Goal: Find specific page/section: Find specific page/section

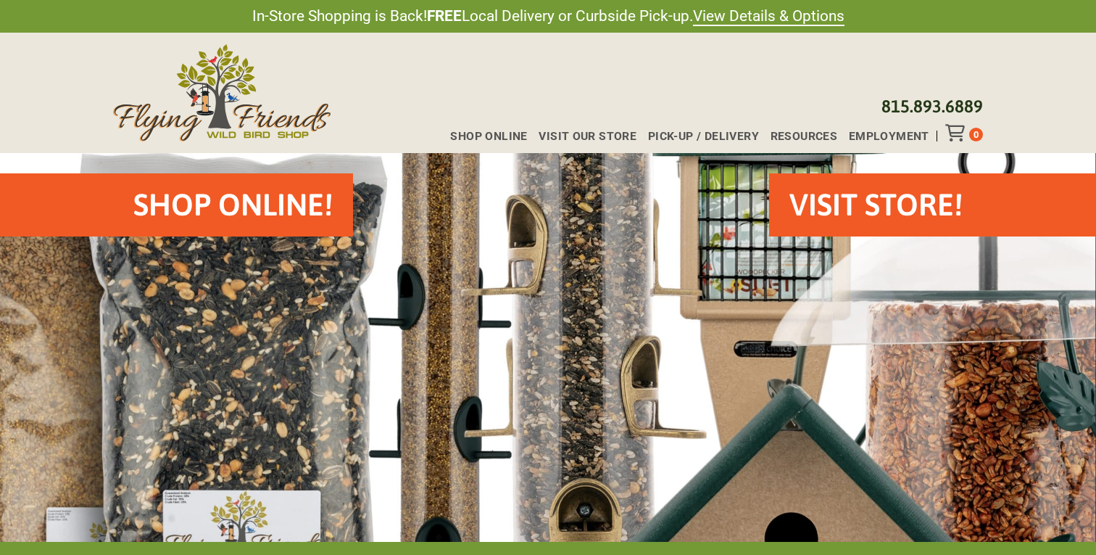
click at [482, 128] on div "Shop Online Visit Our Store Pick-up / Delivery Resources Employment 0" at bounding box center [711, 132] width 544 height 17
click at [482, 132] on span "Shop Online" at bounding box center [488, 137] width 77 height 12
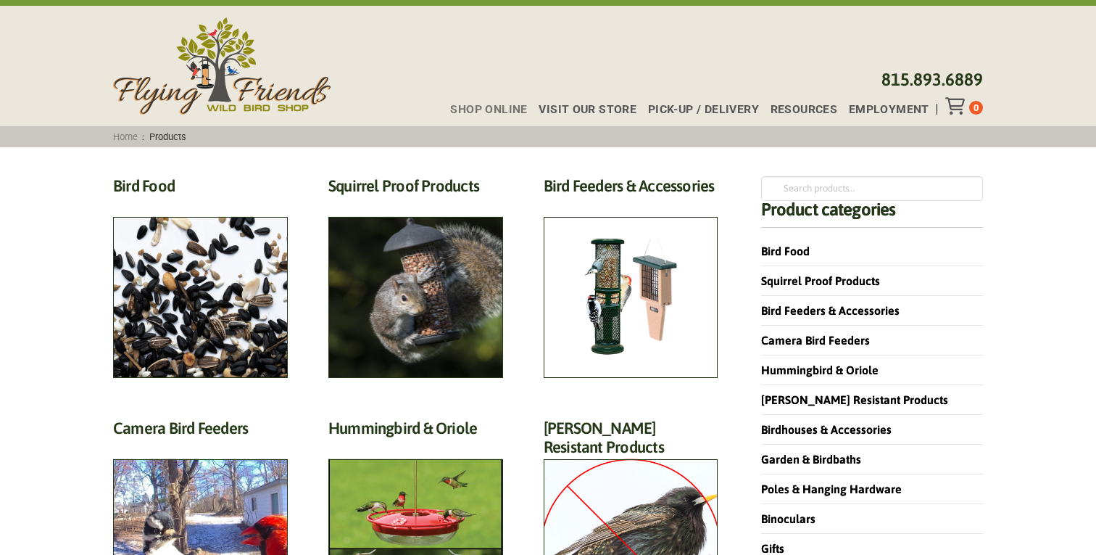
scroll to position [28, 0]
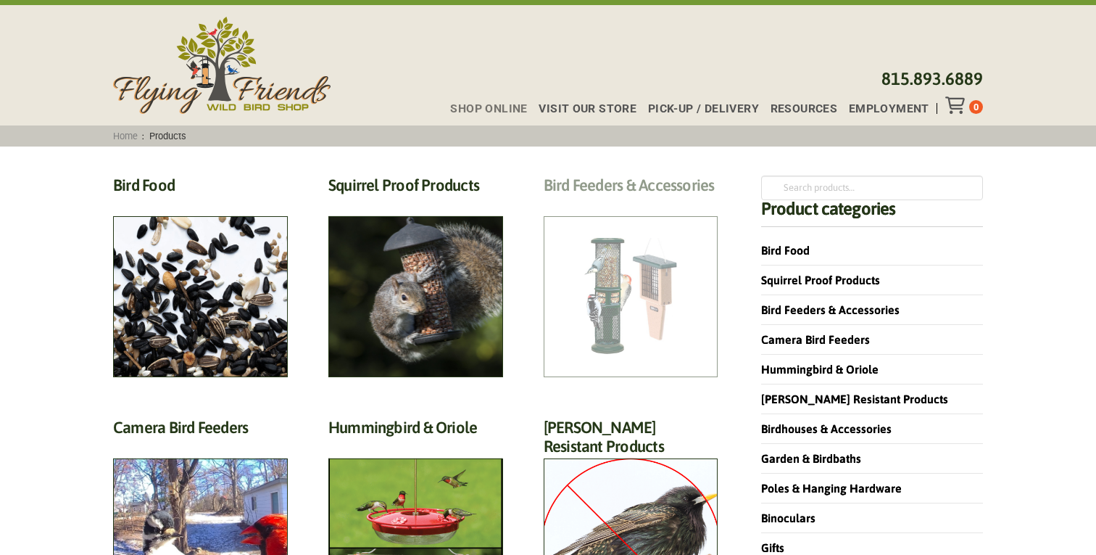
click at [600, 202] on h2 "Bird Feeders & Accessories (172)" at bounding box center [631, 188] width 175 height 27
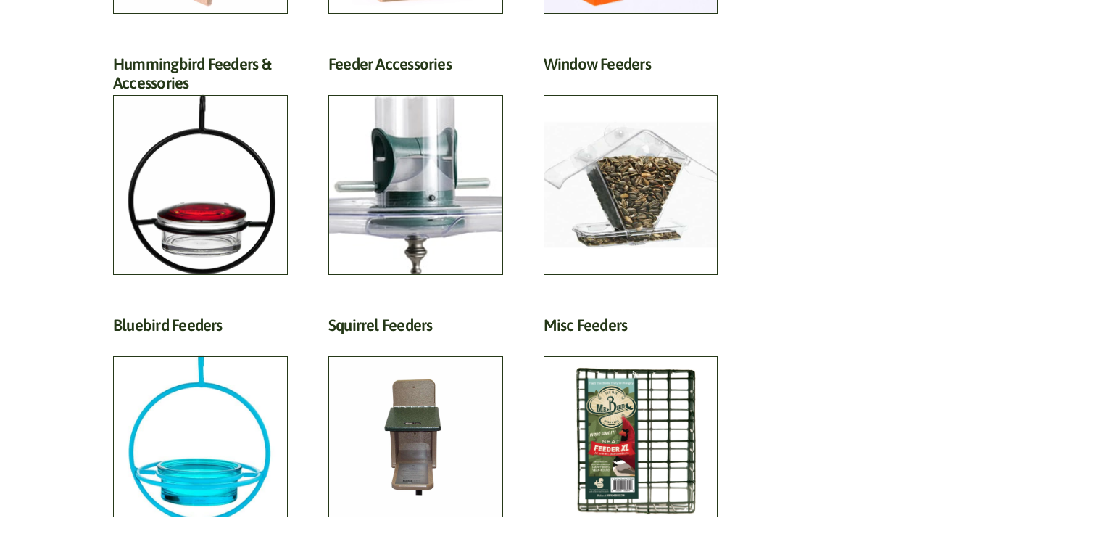
scroll to position [927, 0]
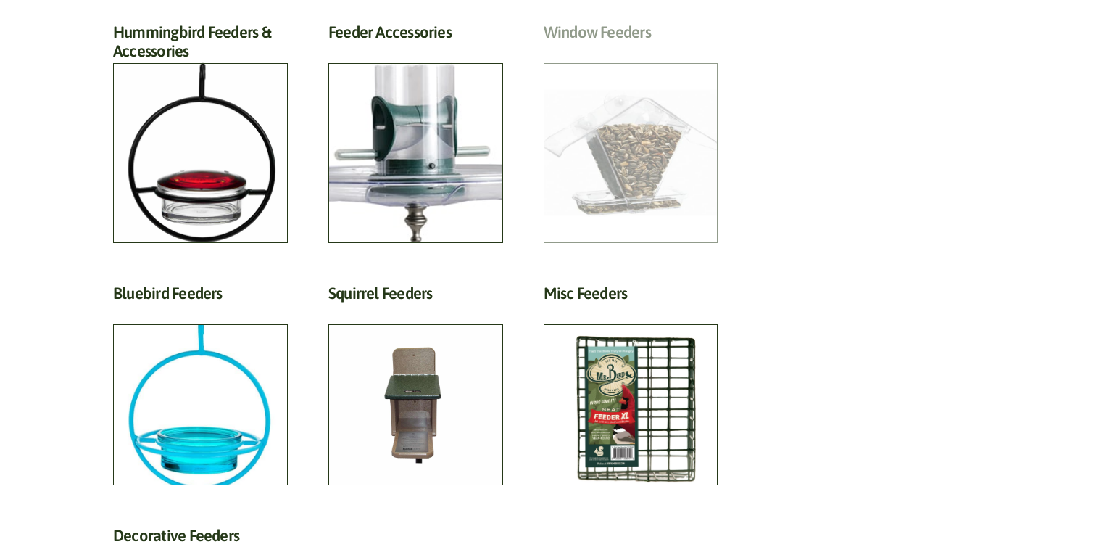
click at [613, 49] on h2 "Window Feeders (15)" at bounding box center [631, 35] width 175 height 27
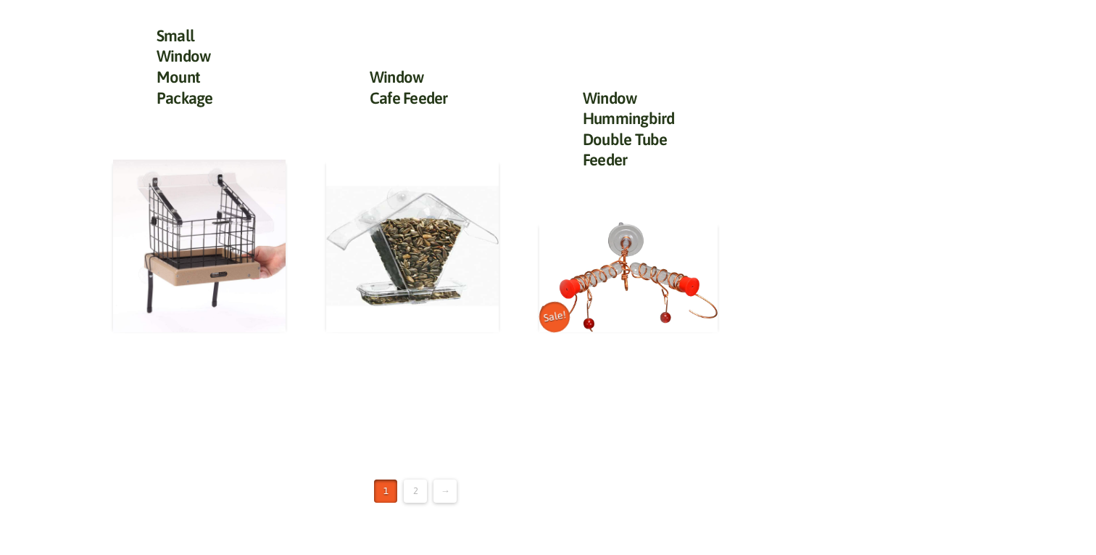
scroll to position [1857, 0]
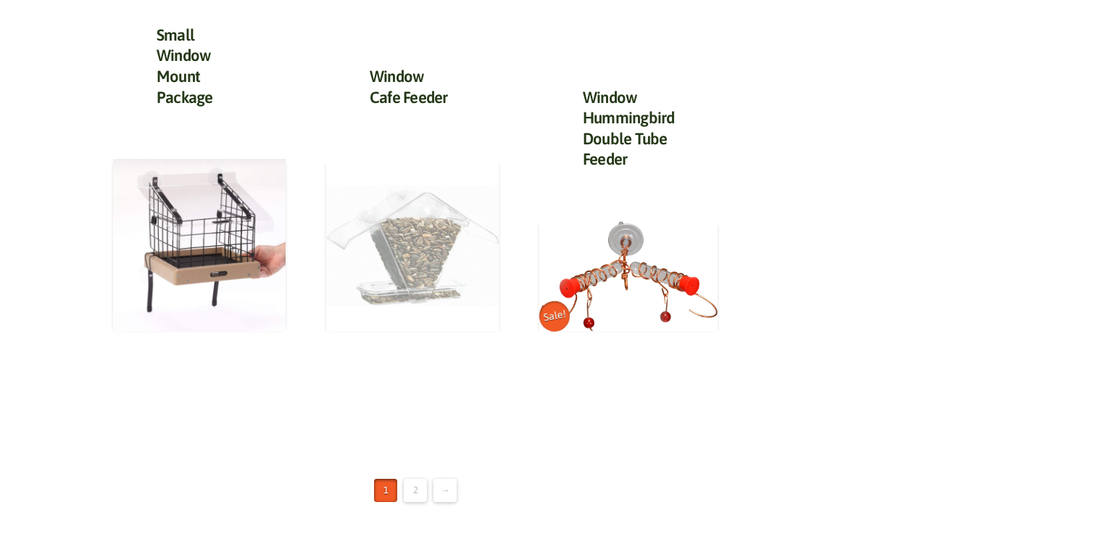
click at [457, 221] on img at bounding box center [412, 245] width 173 height 173
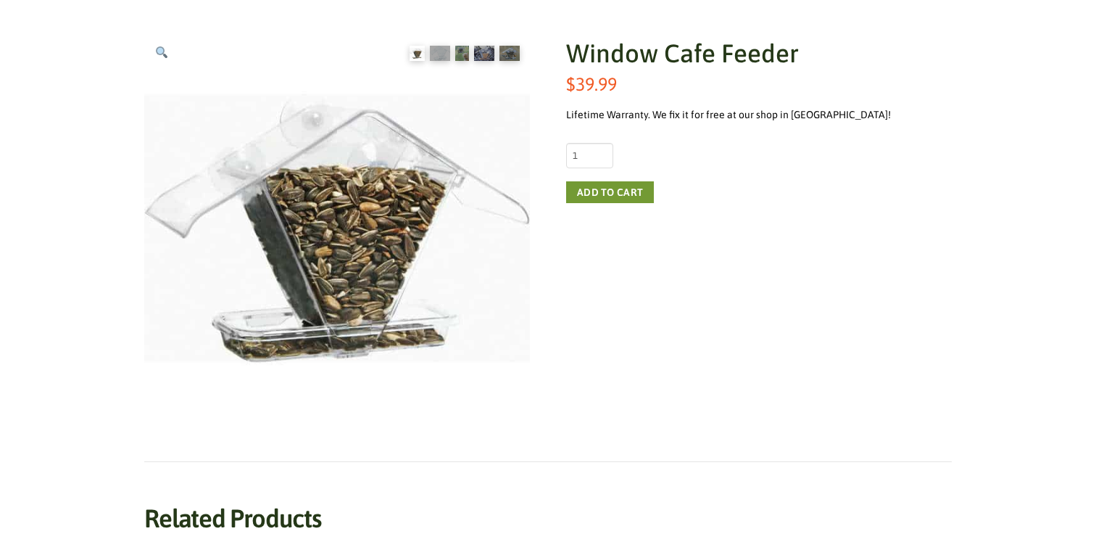
scroll to position [231, 0]
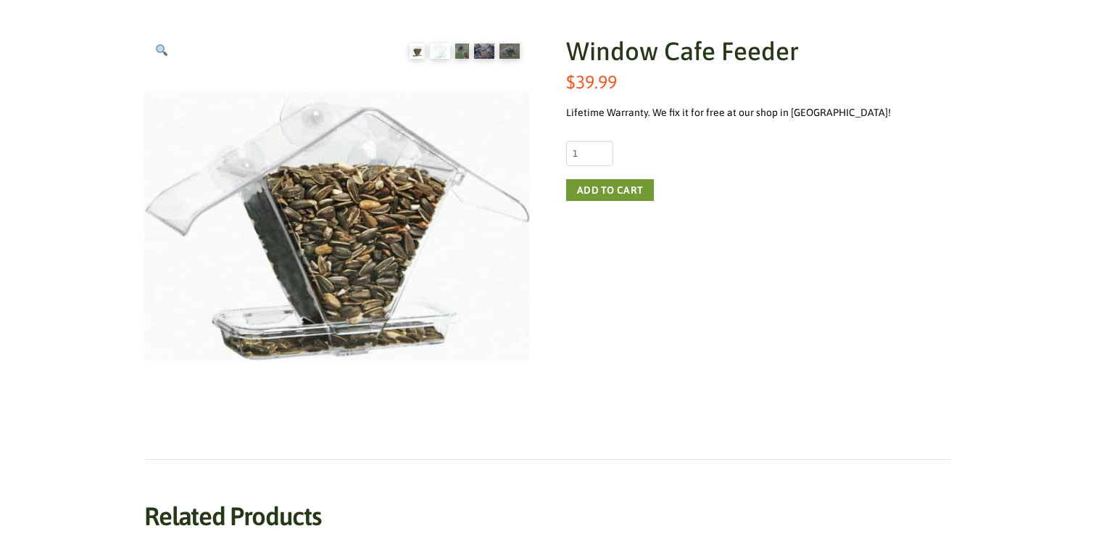
click at [435, 54] on img at bounding box center [440, 51] width 20 height 15
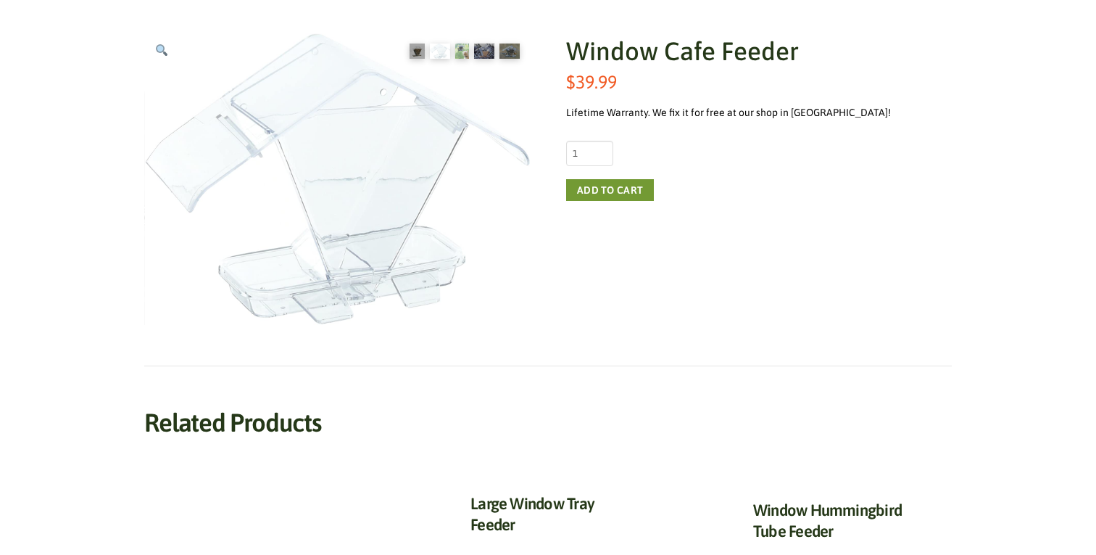
click at [465, 55] on img at bounding box center [462, 51] width 14 height 15
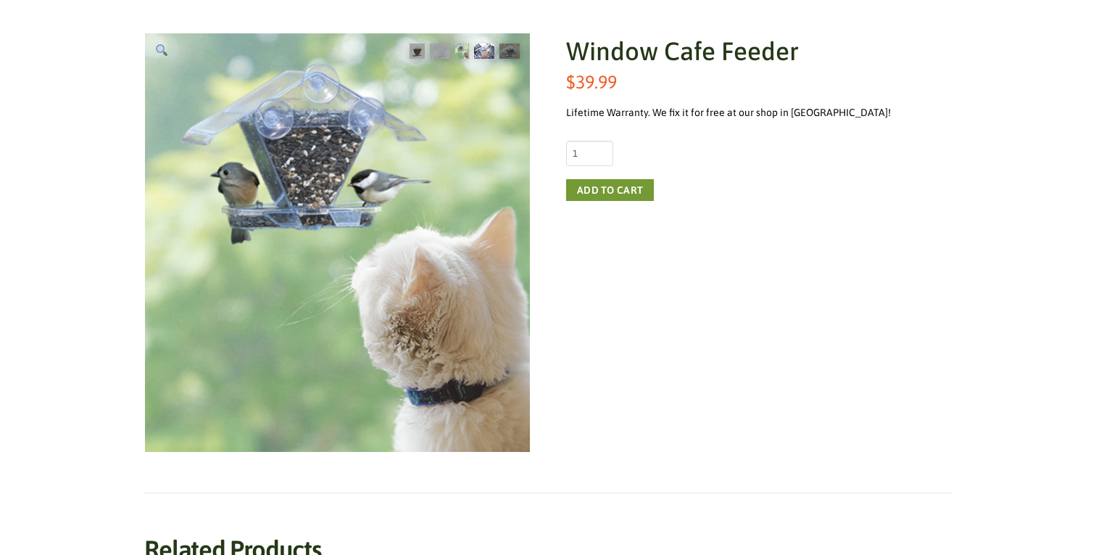
click at [482, 57] on img at bounding box center [484, 51] width 20 height 15
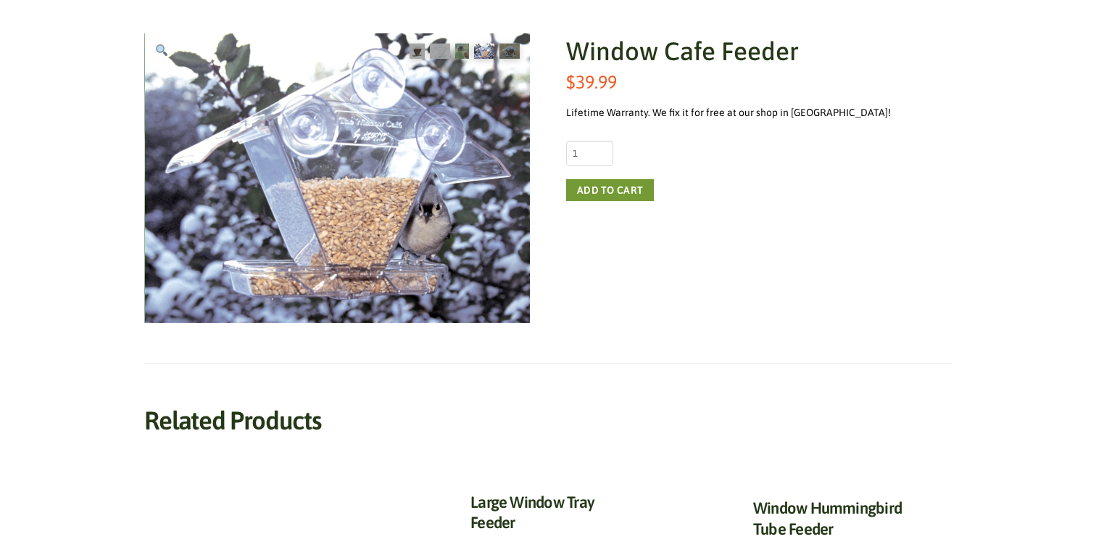
click at [512, 62] on ol at bounding box center [464, 51] width 131 height 36
click at [418, 54] on img at bounding box center [417, 51] width 15 height 15
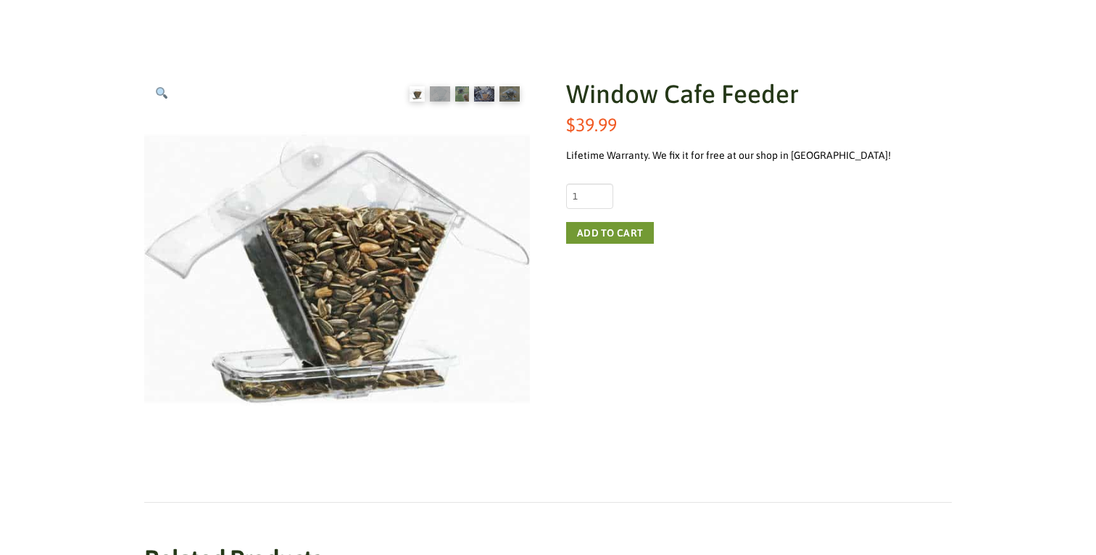
scroll to position [0, 0]
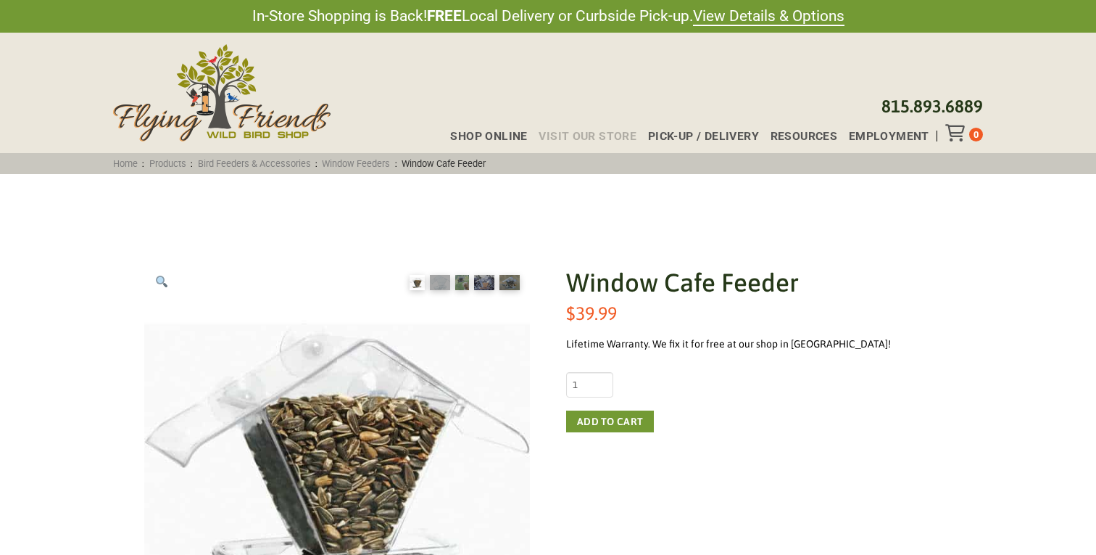
click at [592, 136] on span "Visit Our Store" at bounding box center [588, 137] width 98 height 12
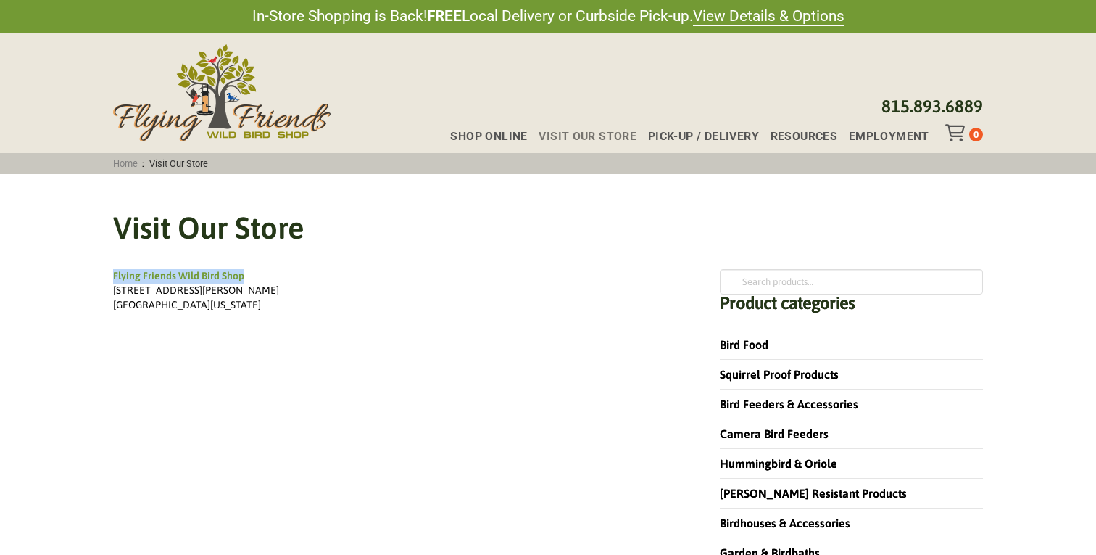
drag, startPoint x: 246, startPoint y: 278, endPoint x: 80, endPoint y: 276, distance: 166.1
click at [80, 276] on div "Visit Our Store Flying Friends Wild Bird Shop 435 Angela Lane #17 Crystal Lake,…" at bounding box center [548, 491] width 1096 height 634
copy div "Flying Friends Wild Bird Shop"
